Goal: Task Accomplishment & Management: Use online tool/utility

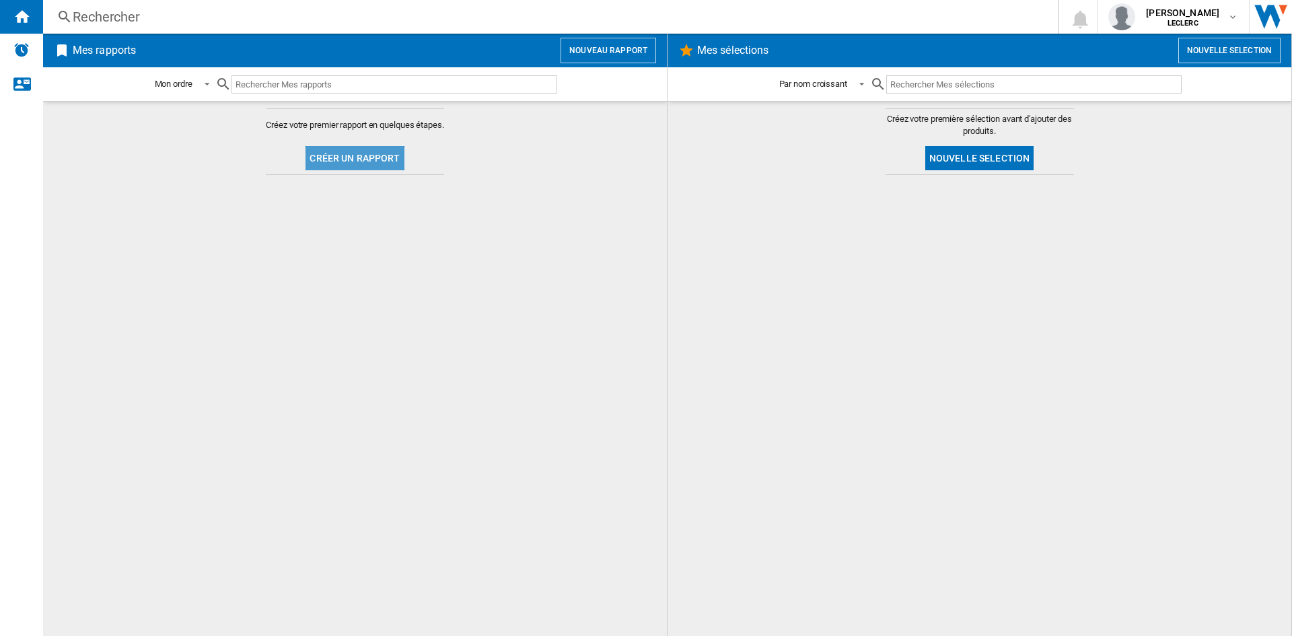
click at [379, 155] on button "Créer un rapport" at bounding box center [354, 158] width 98 height 24
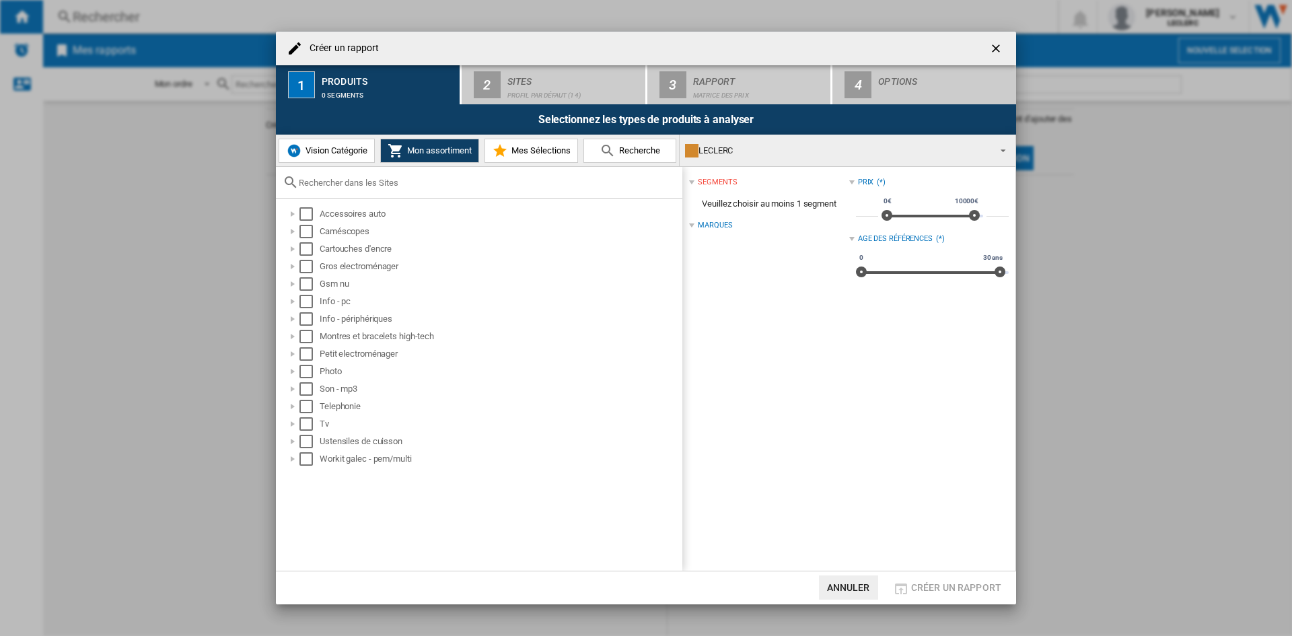
click at [425, 155] on span "Mon assortiment" at bounding box center [438, 150] width 68 height 10
click at [309, 210] on div "Select" at bounding box center [305, 213] width 13 height 13
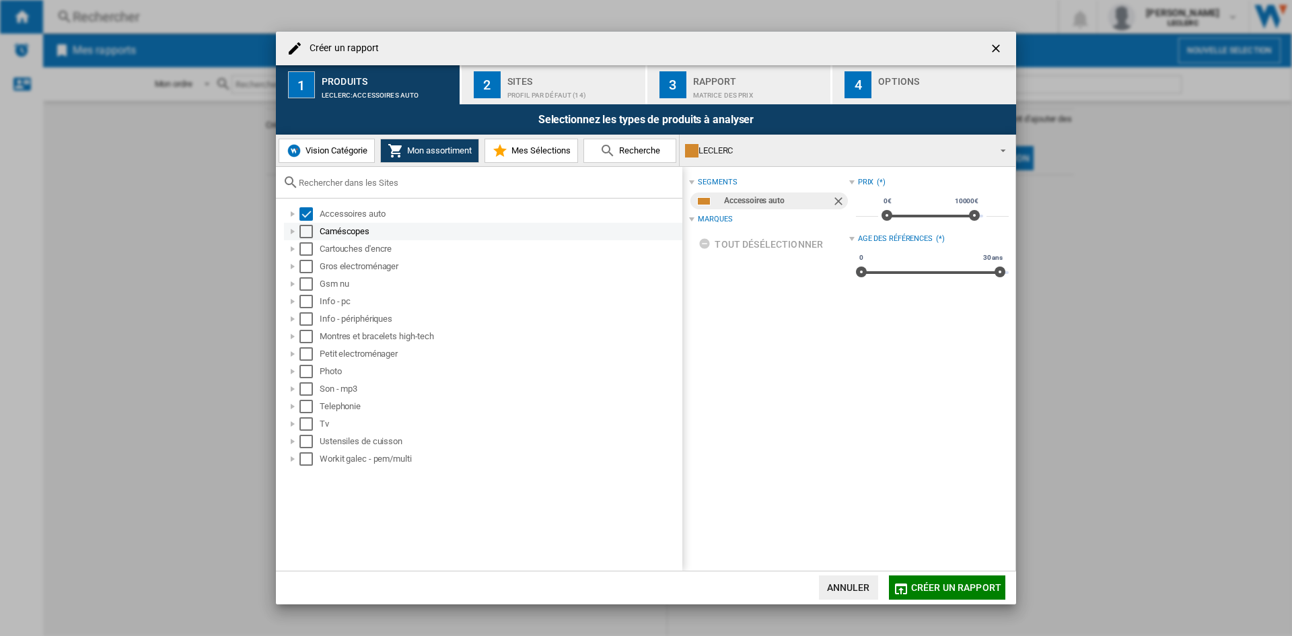
click at [305, 233] on div "Select" at bounding box center [305, 231] width 13 height 13
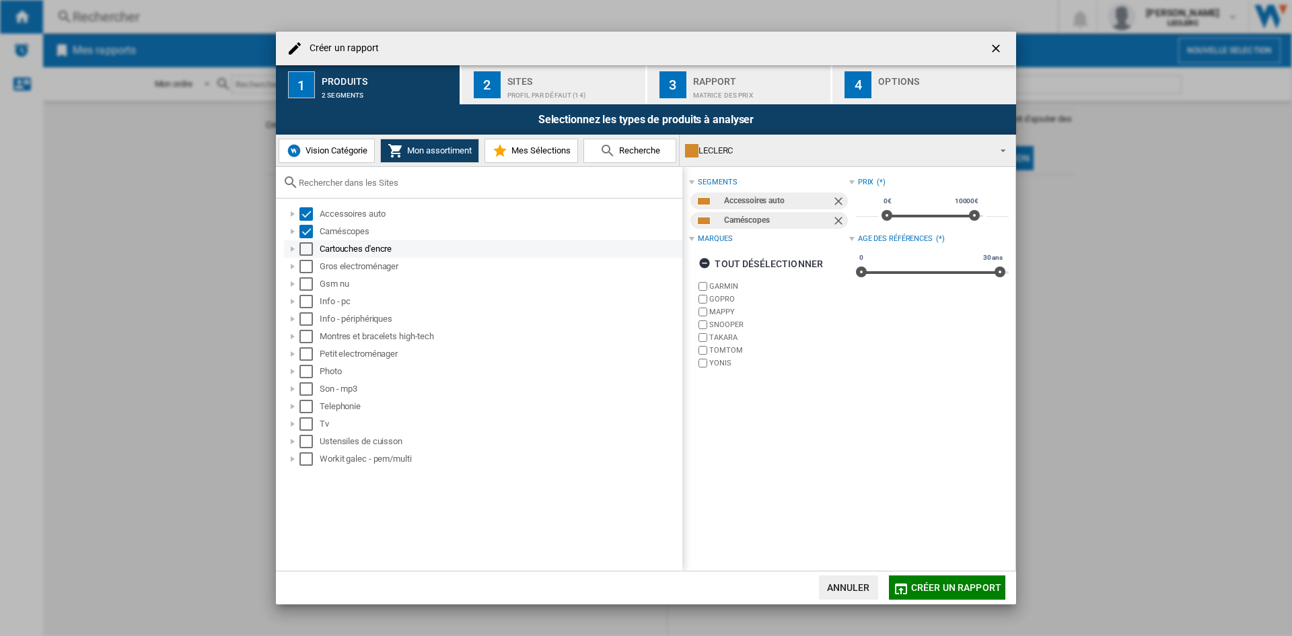
click at [305, 250] on div "Select" at bounding box center [305, 248] width 13 height 13
click at [305, 263] on div "Select" at bounding box center [305, 266] width 13 height 13
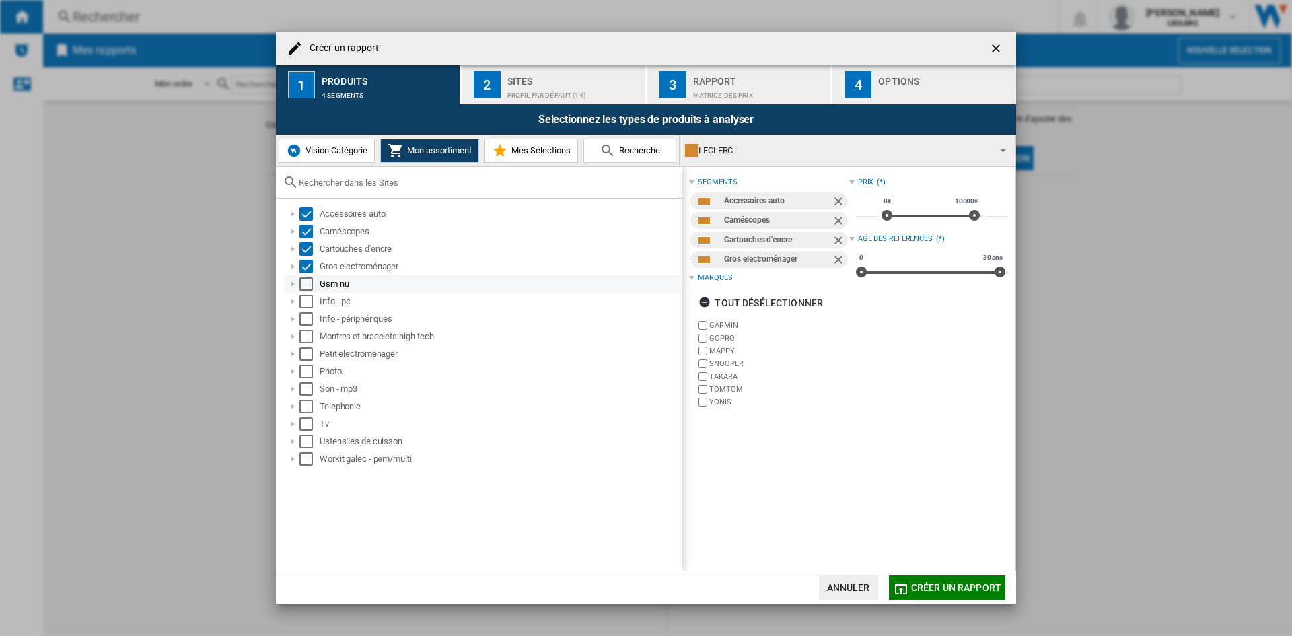
click at [306, 289] on div "Select" at bounding box center [305, 283] width 13 height 13
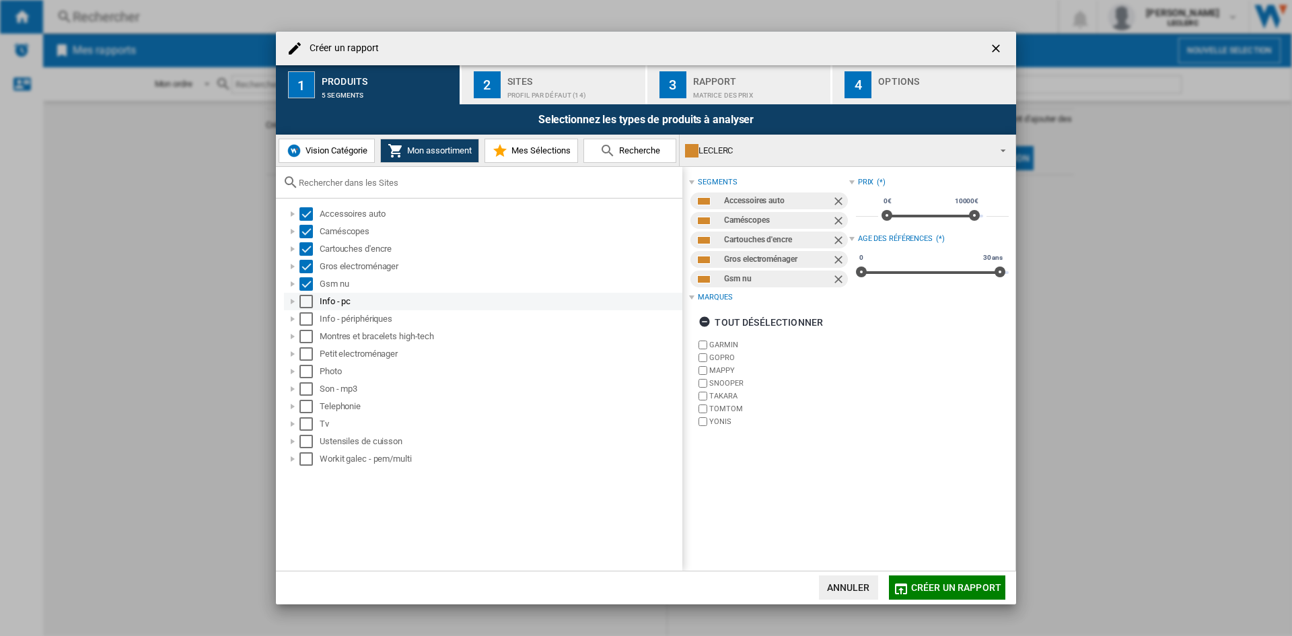
click at [306, 301] on div "Select" at bounding box center [305, 301] width 13 height 13
click at [306, 322] on div "Select" at bounding box center [305, 318] width 13 height 13
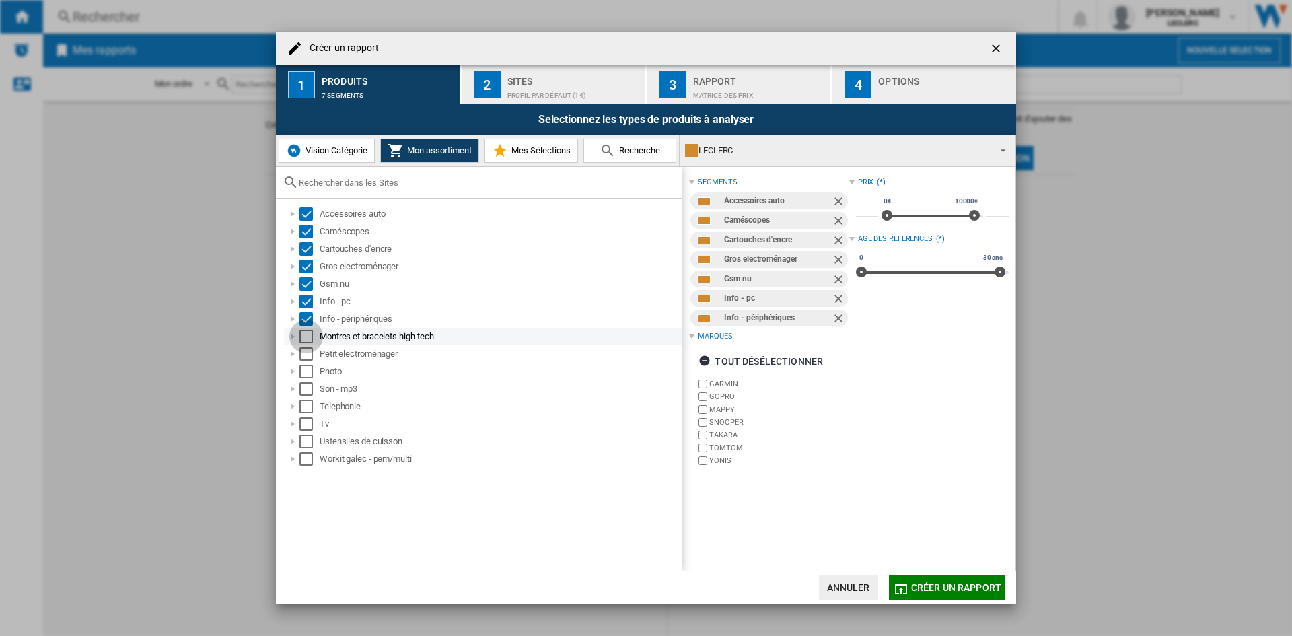
click at [304, 334] on div "Select" at bounding box center [305, 336] width 13 height 13
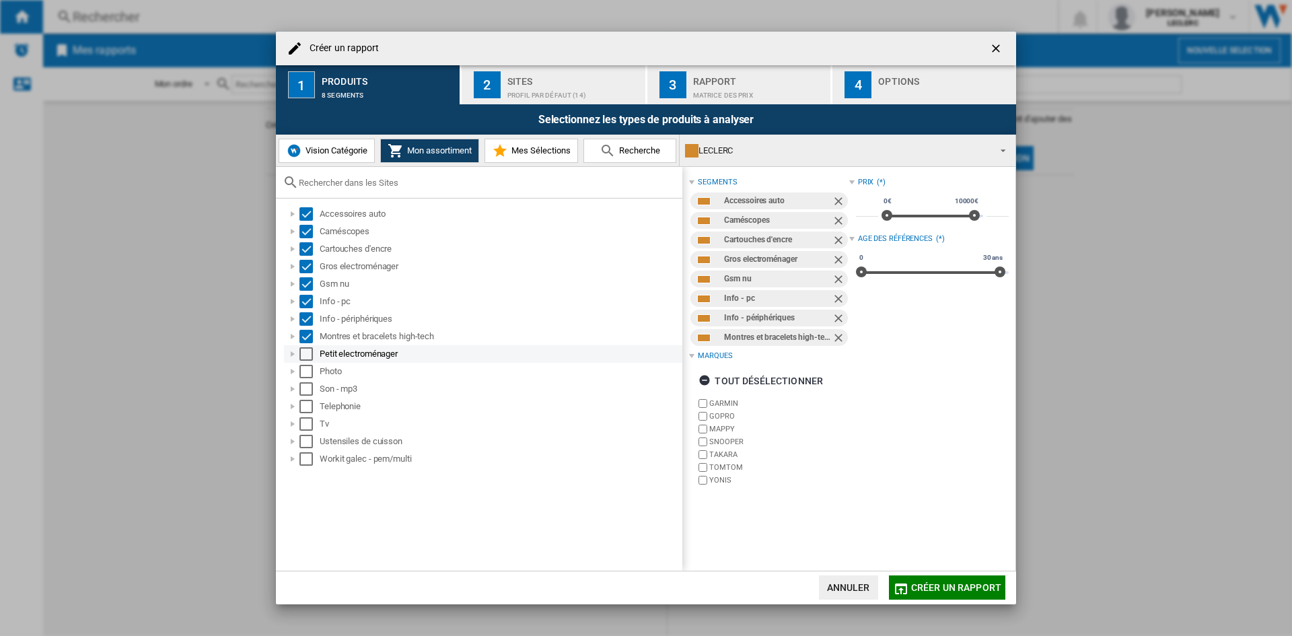
click at [307, 350] on div "Select" at bounding box center [305, 353] width 13 height 13
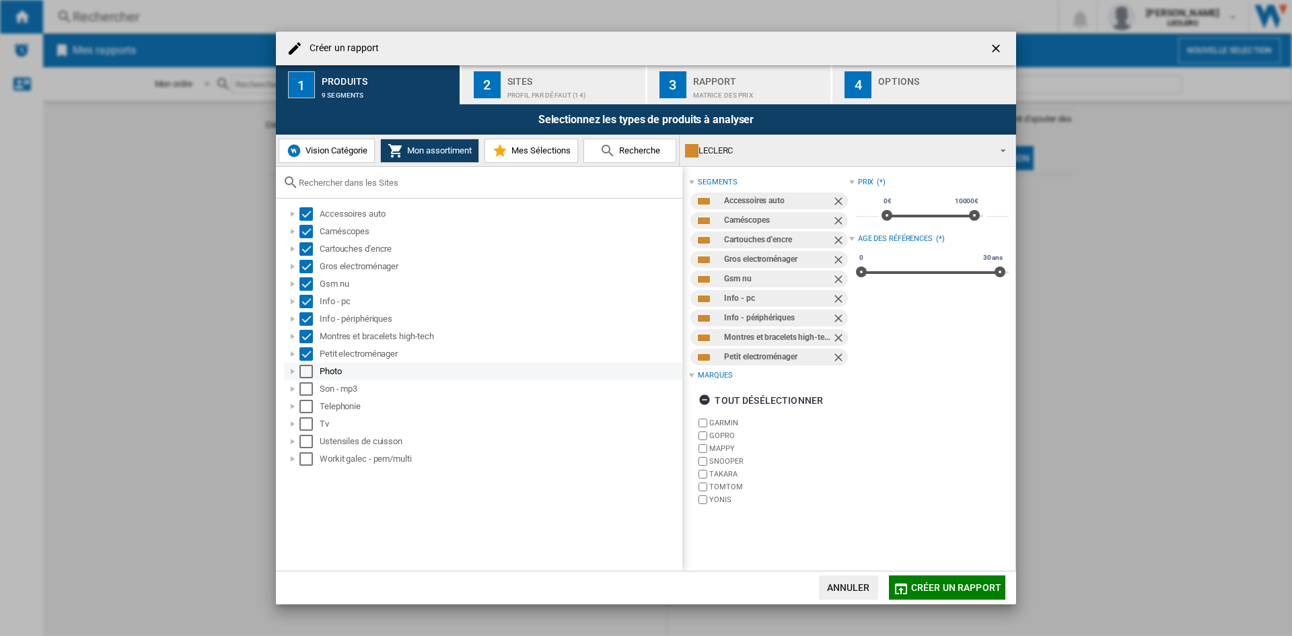
click at [305, 369] on div "Select" at bounding box center [305, 371] width 13 height 13
click at [305, 386] on div "Select" at bounding box center [305, 388] width 13 height 13
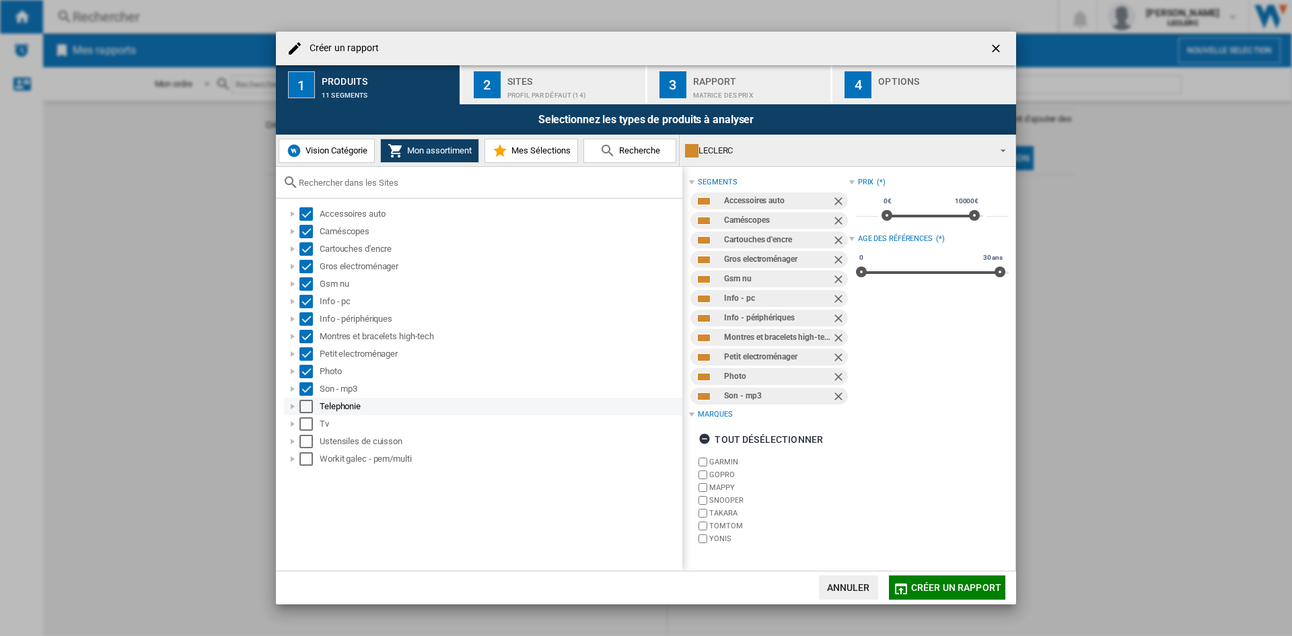
click at [305, 400] on div "Select" at bounding box center [305, 406] width 13 height 13
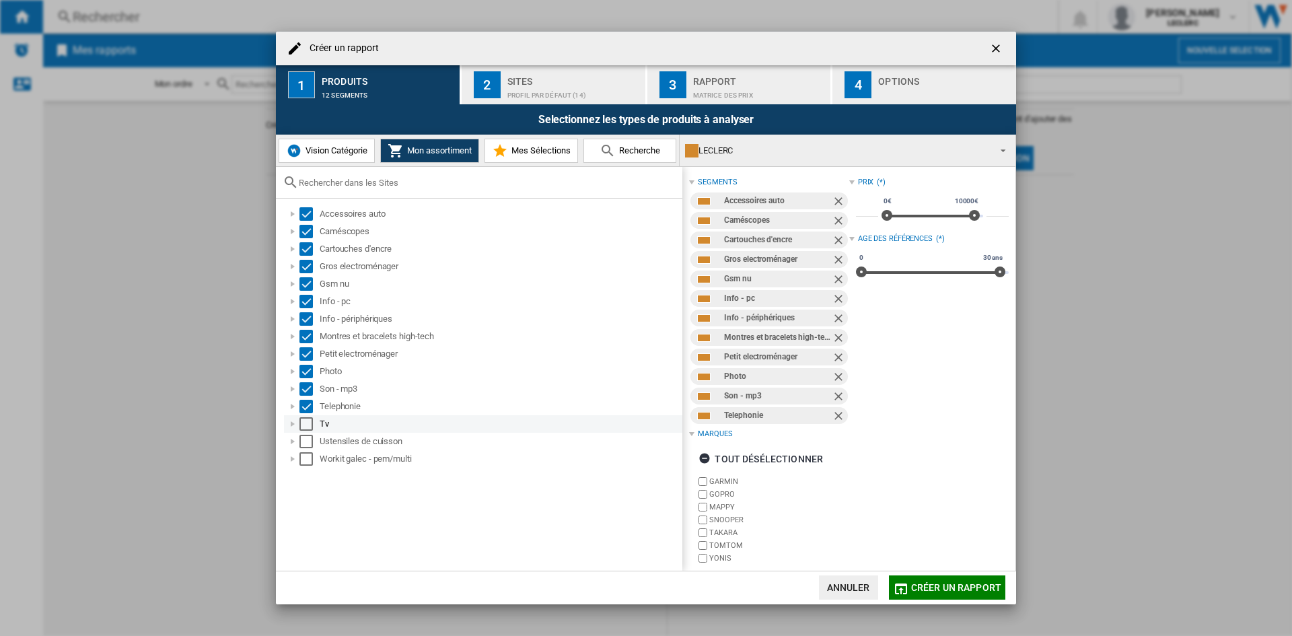
click at [307, 422] on div "Select" at bounding box center [305, 423] width 13 height 13
click at [307, 439] on div "Select" at bounding box center [305, 441] width 13 height 13
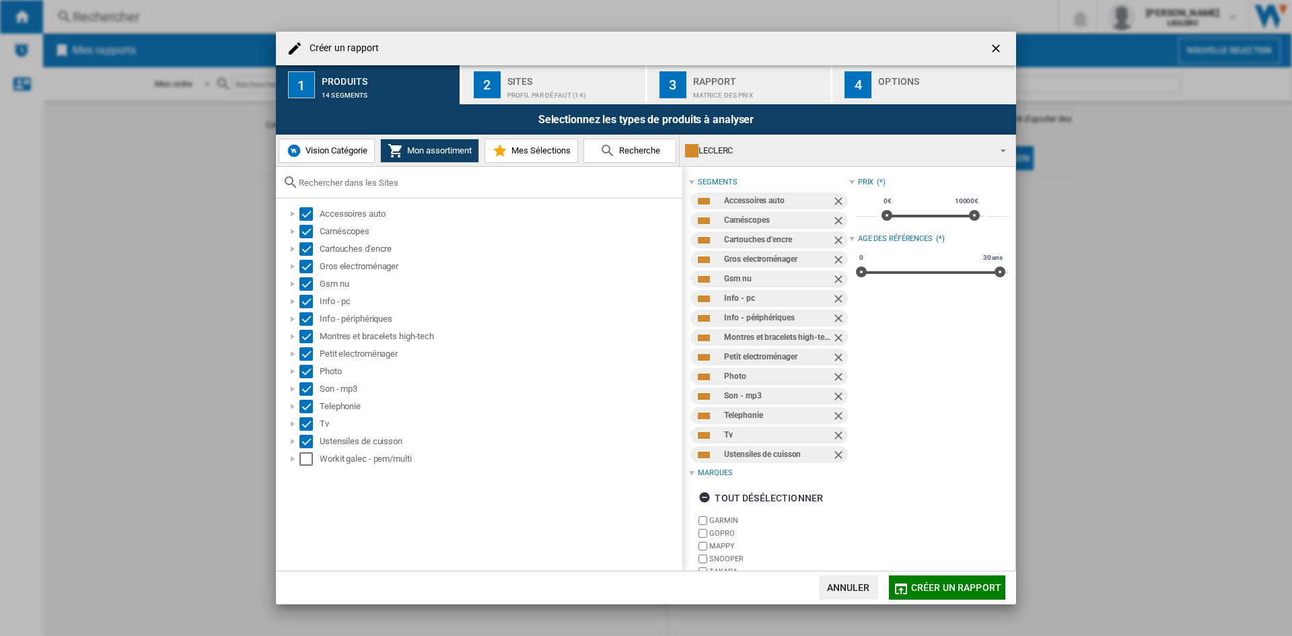
click at [310, 469] on div "Accessoires auto Caméscopes Cartouches d'encre Gros electroménager Gsm nu Info …" at bounding box center [479, 384] width 406 height 372
click at [310, 460] on div "Select" at bounding box center [305, 458] width 13 height 13
click at [525, 77] on div "Sites" at bounding box center [573, 78] width 133 height 14
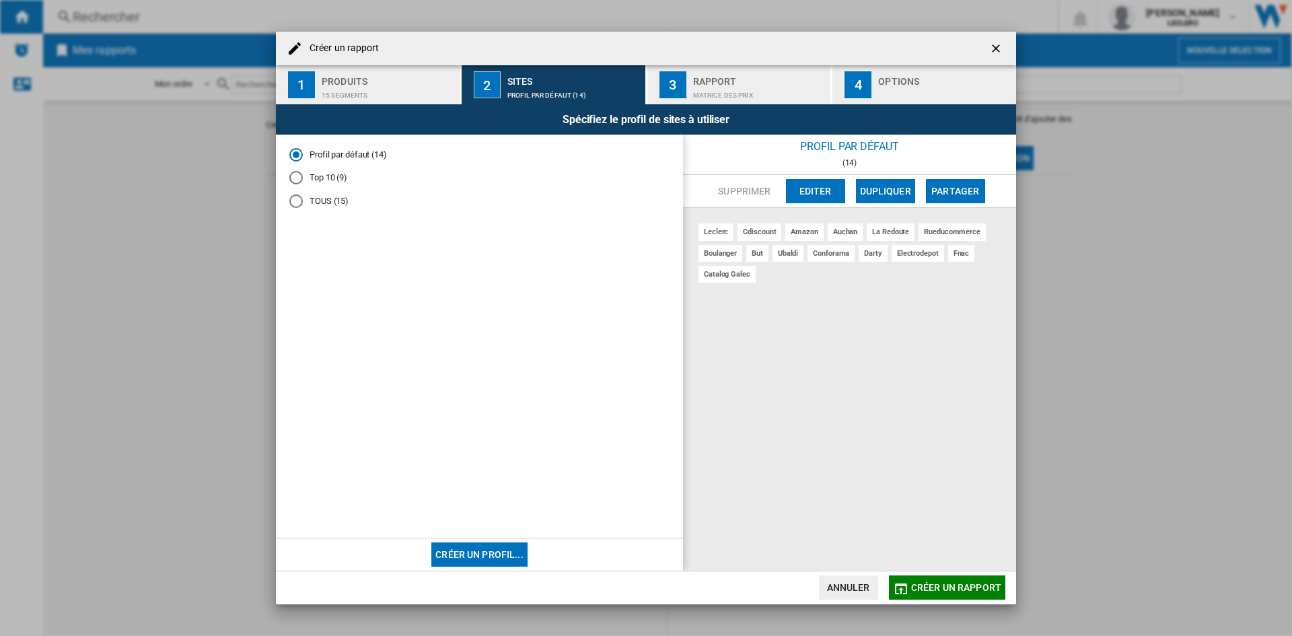
click at [292, 201] on div "TOUS (15)" at bounding box center [295, 200] width 13 height 13
click at [735, 82] on div "Rapport" at bounding box center [759, 78] width 133 height 14
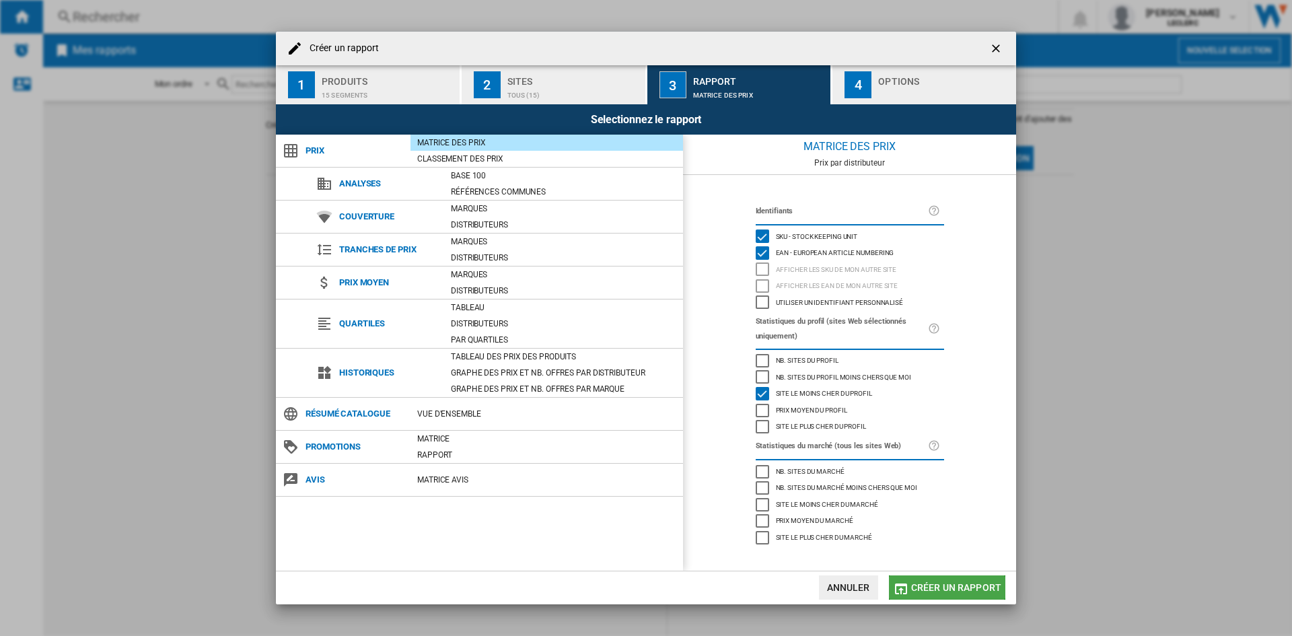
click at [932, 587] on span "Créer un rapport" at bounding box center [956, 587] width 90 height 11
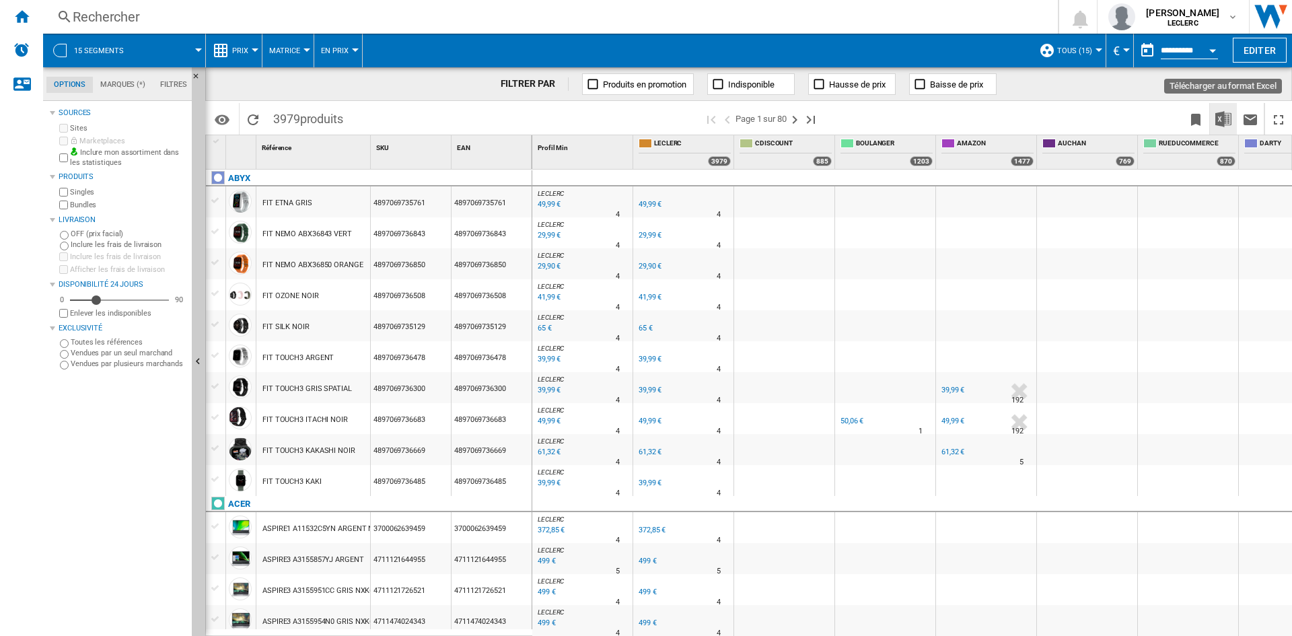
click at [1218, 117] on img "Télécharger au format Excel" at bounding box center [1223, 119] width 16 height 16
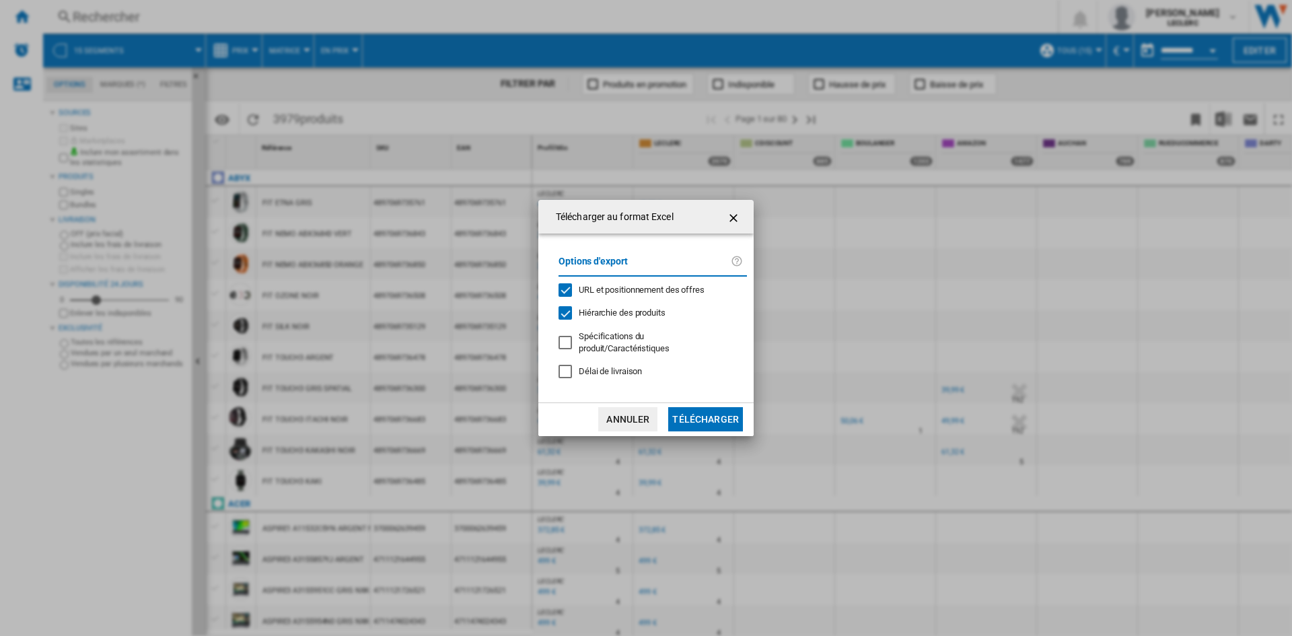
click at [688, 420] on button "Télécharger" at bounding box center [705, 419] width 75 height 24
